Goal: Navigation & Orientation: Find specific page/section

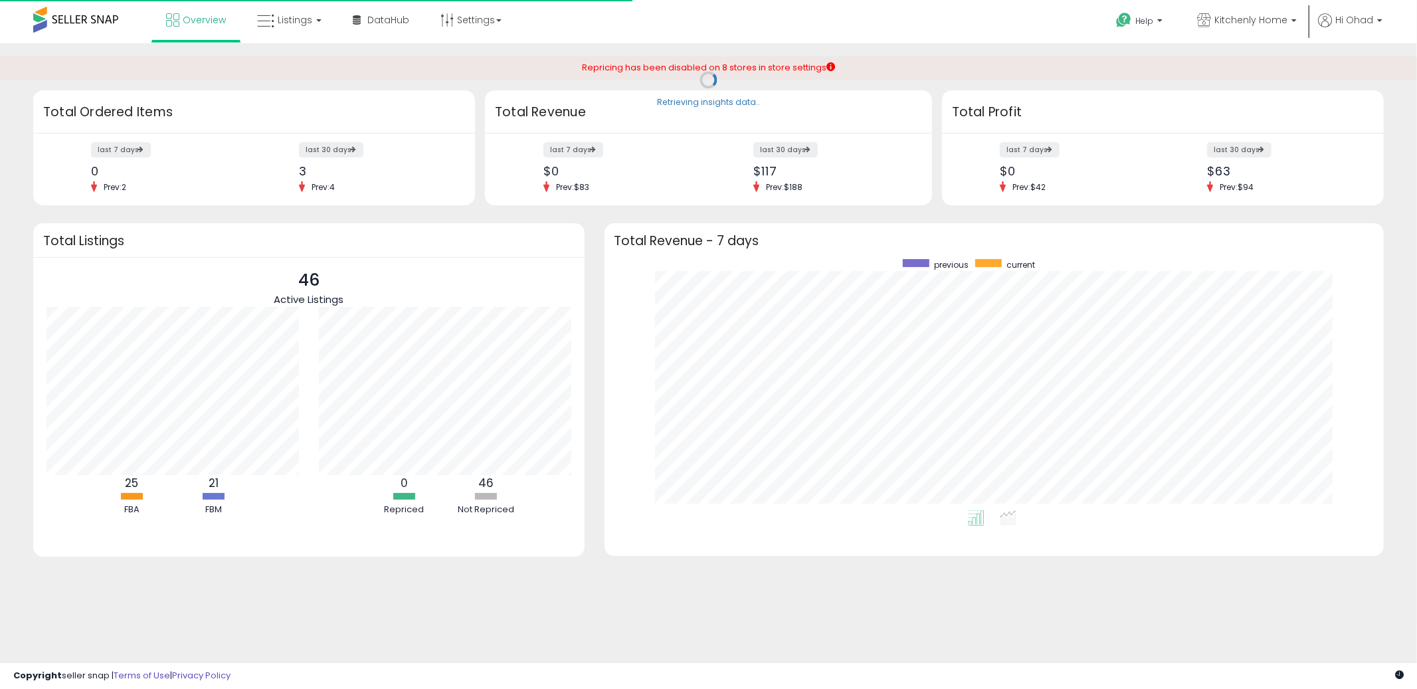
scroll to position [250, 753]
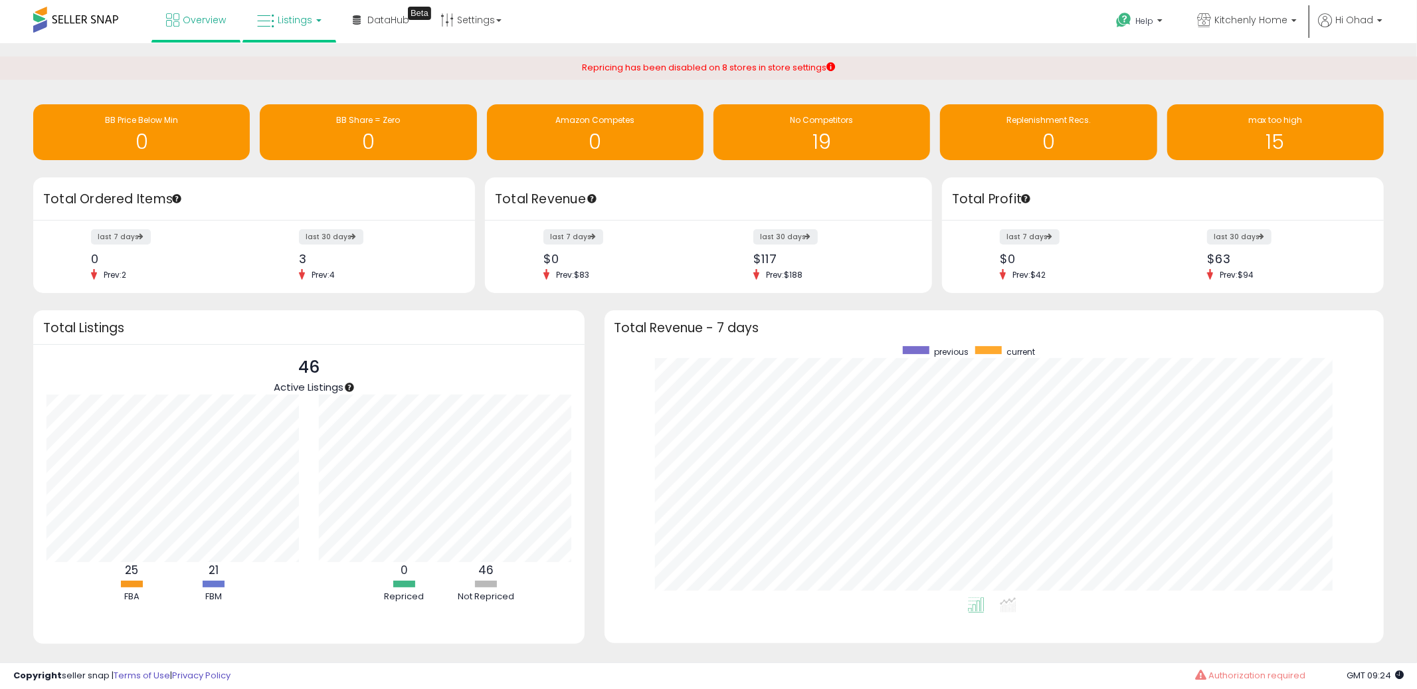
click at [292, 18] on span "Listings" at bounding box center [295, 19] width 35 height 13
click at [290, 66] on icon at bounding box center [299, 65] width 58 height 17
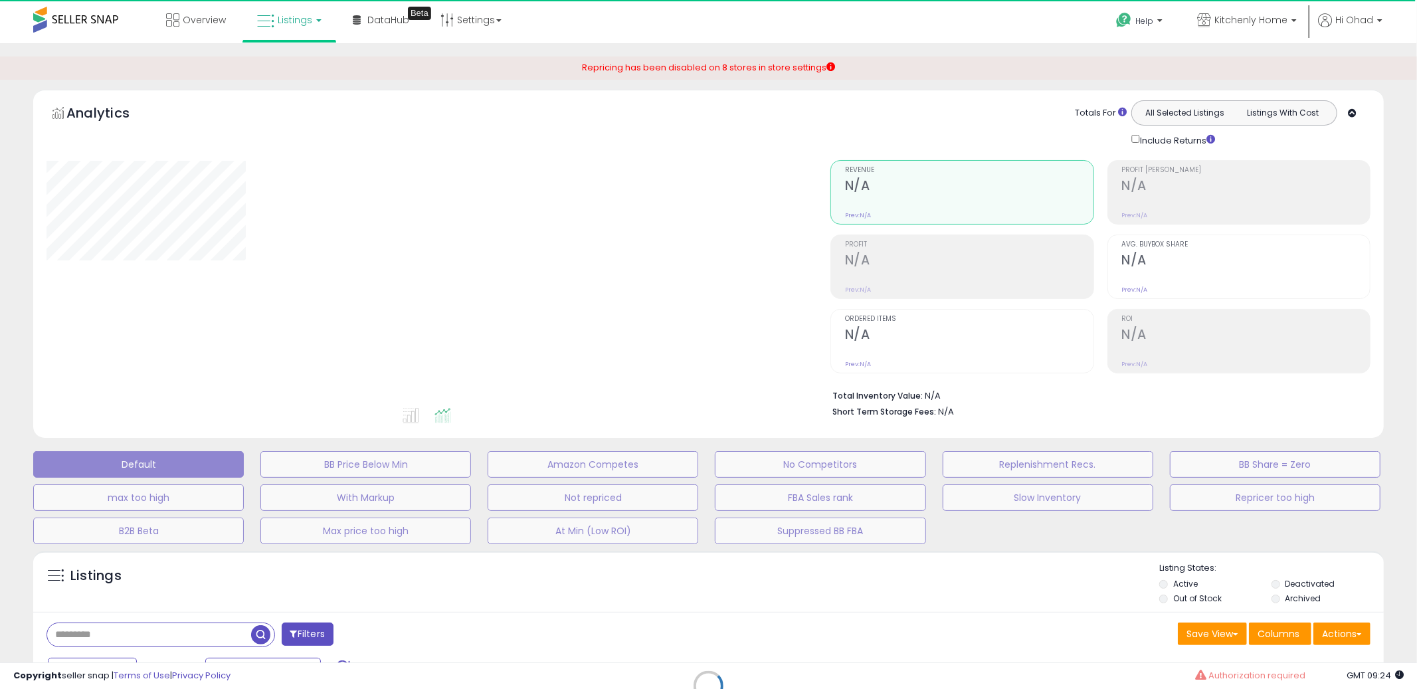
select select "**"
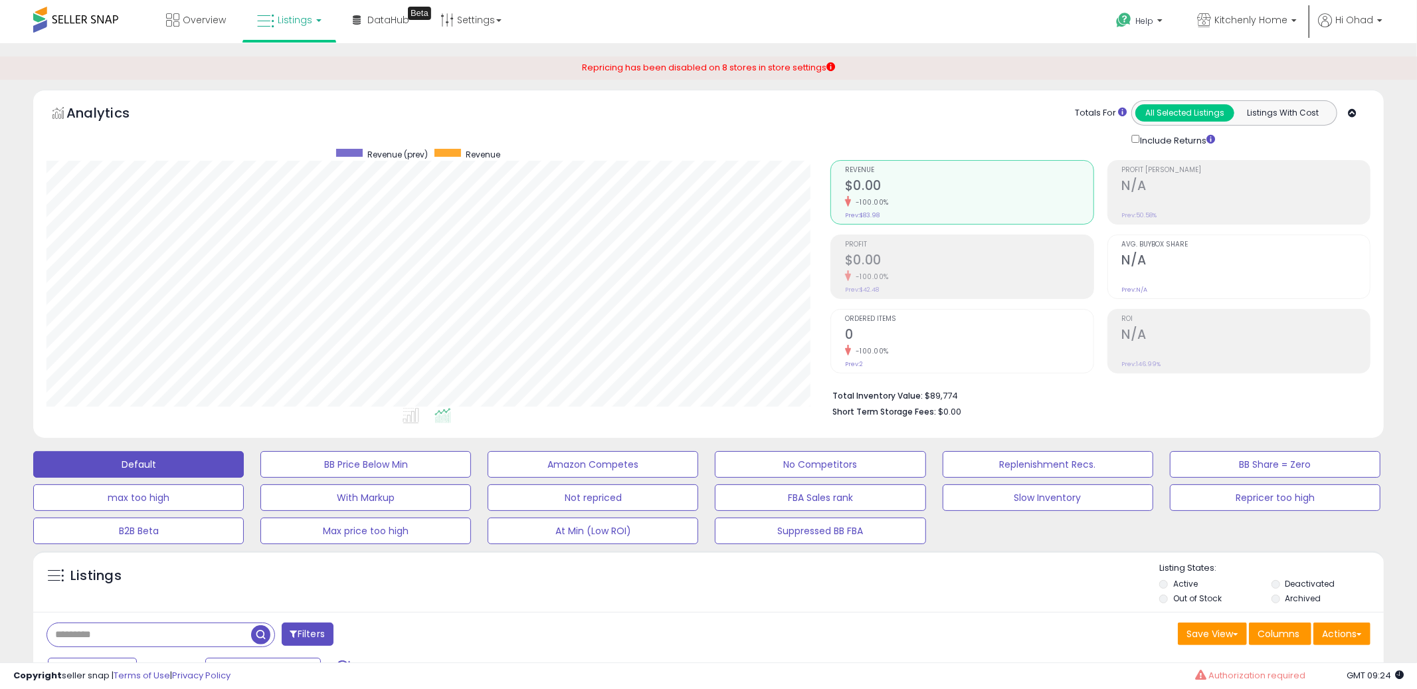
scroll to position [272, 785]
click at [179, 19] on link "Overview" at bounding box center [196, 20] width 80 height 40
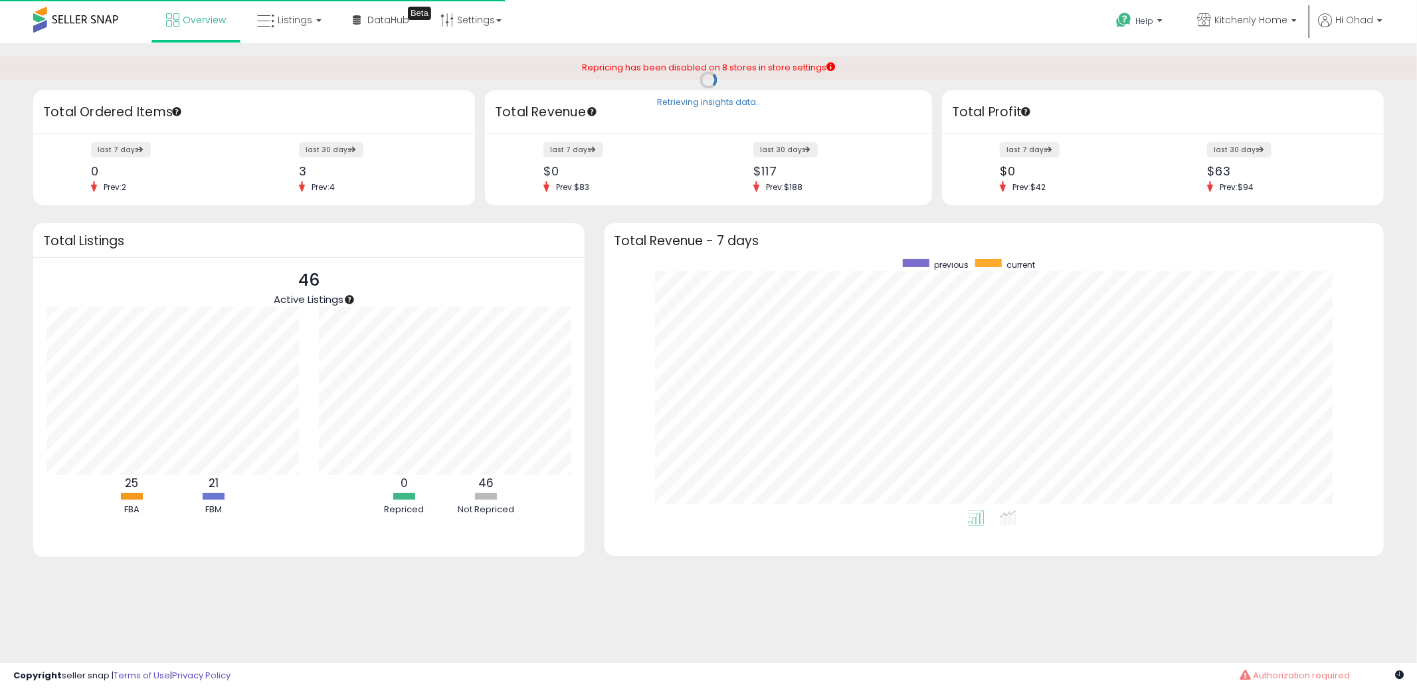
scroll to position [250, 753]
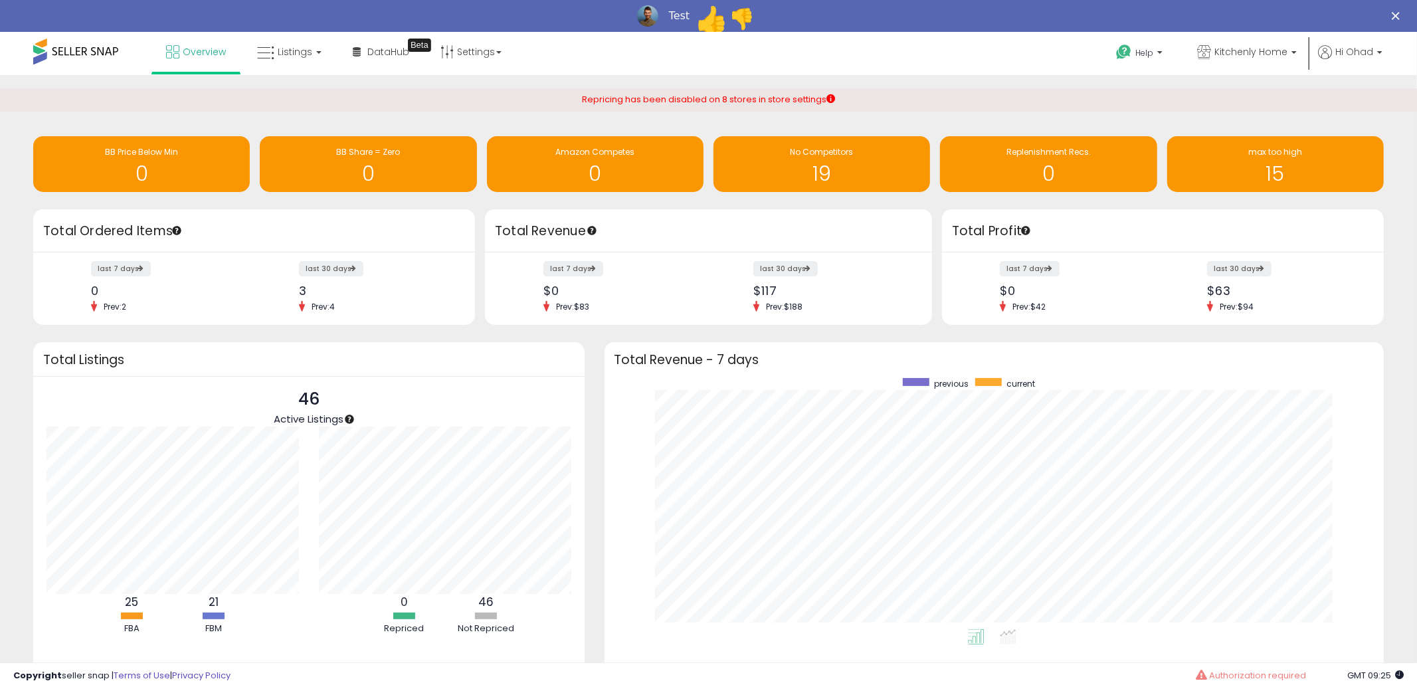
click at [699, 21] on span "👍" at bounding box center [712, 20] width 33 height 31
click at [719, 17] on span "👍" at bounding box center [712, 20] width 33 height 31
click at [731, 14] on span "👎" at bounding box center [741, 20] width 33 height 31
click at [701, 20] on span "👍" at bounding box center [712, 20] width 33 height 31
click at [1402, 15] on div "Close" at bounding box center [1398, 16] width 13 height 8
